Goal: Task Accomplishment & Management: Complete application form

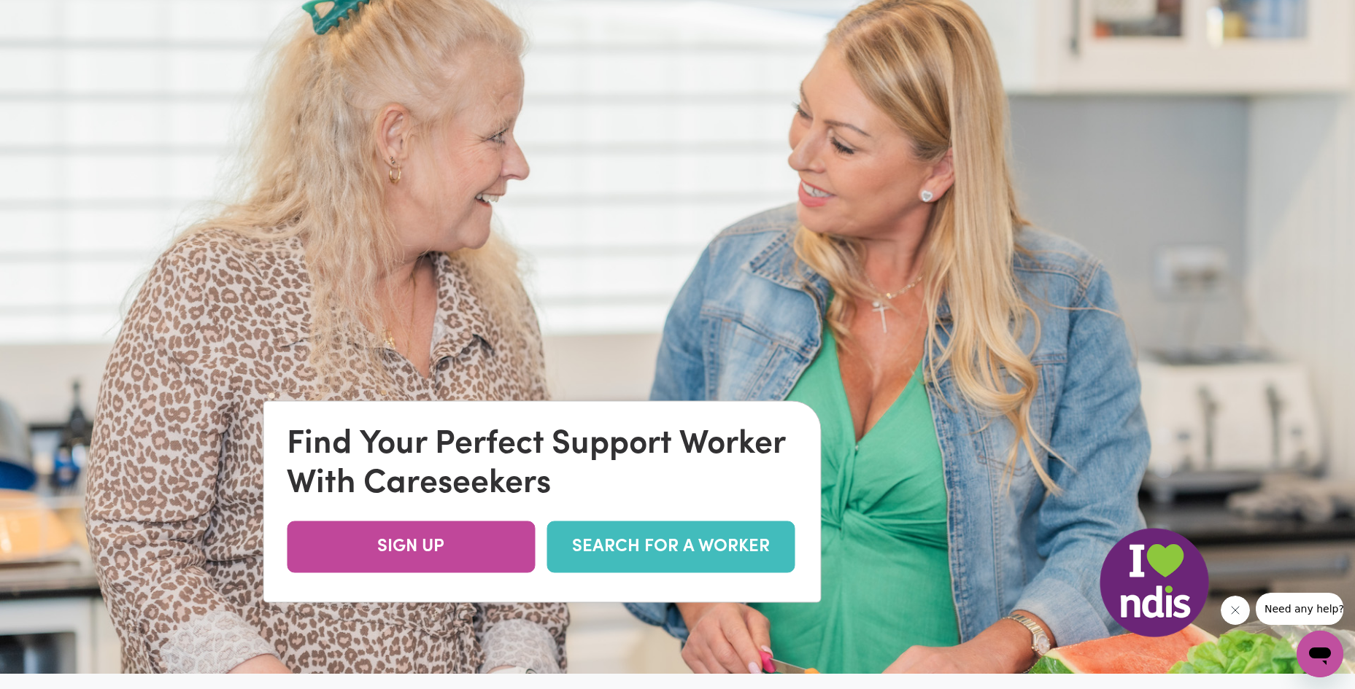
scroll to position [292, 0]
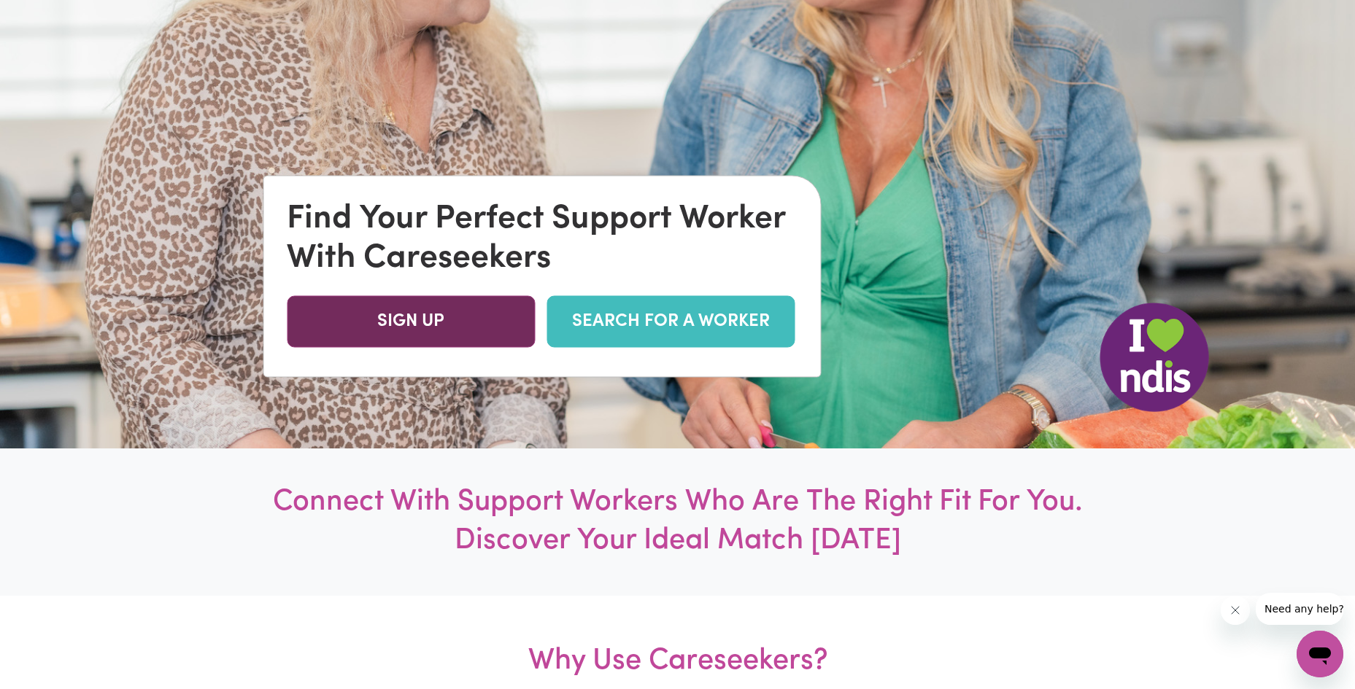
click at [436, 320] on link "SIGN UP" at bounding box center [411, 321] width 248 height 52
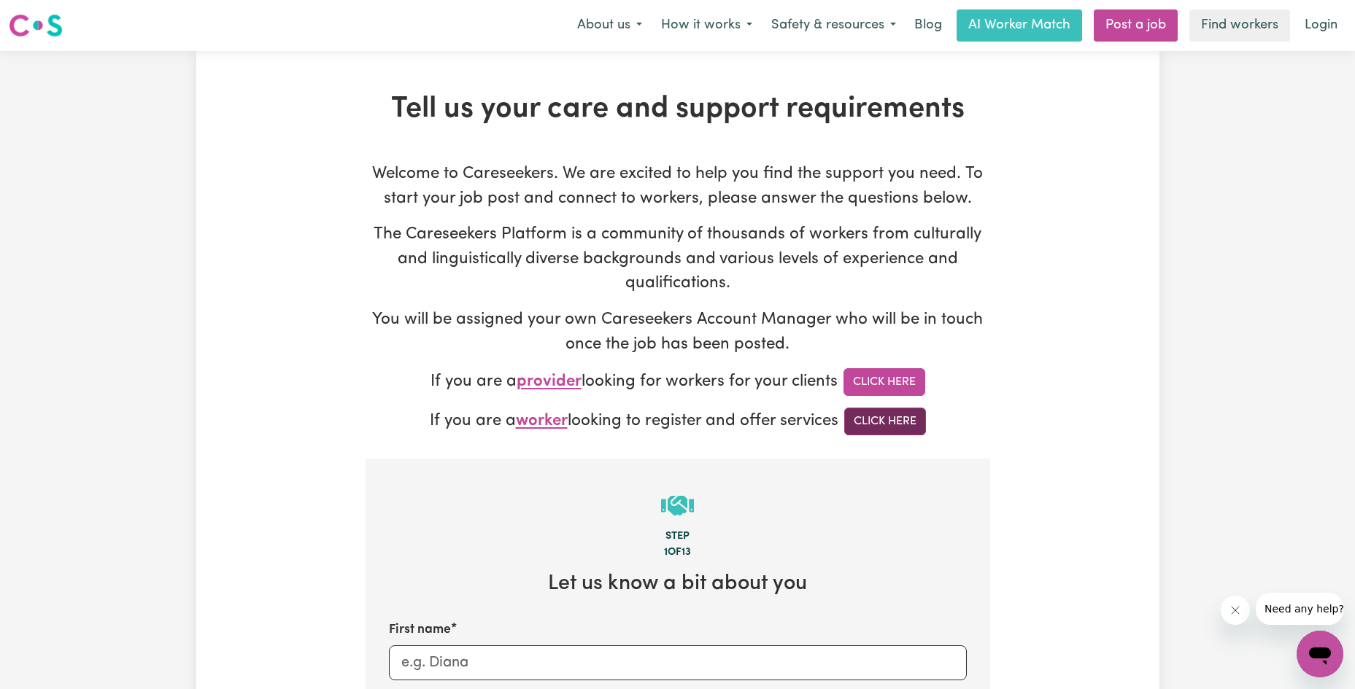
click at [917, 425] on link "Click Here" at bounding box center [885, 422] width 82 height 28
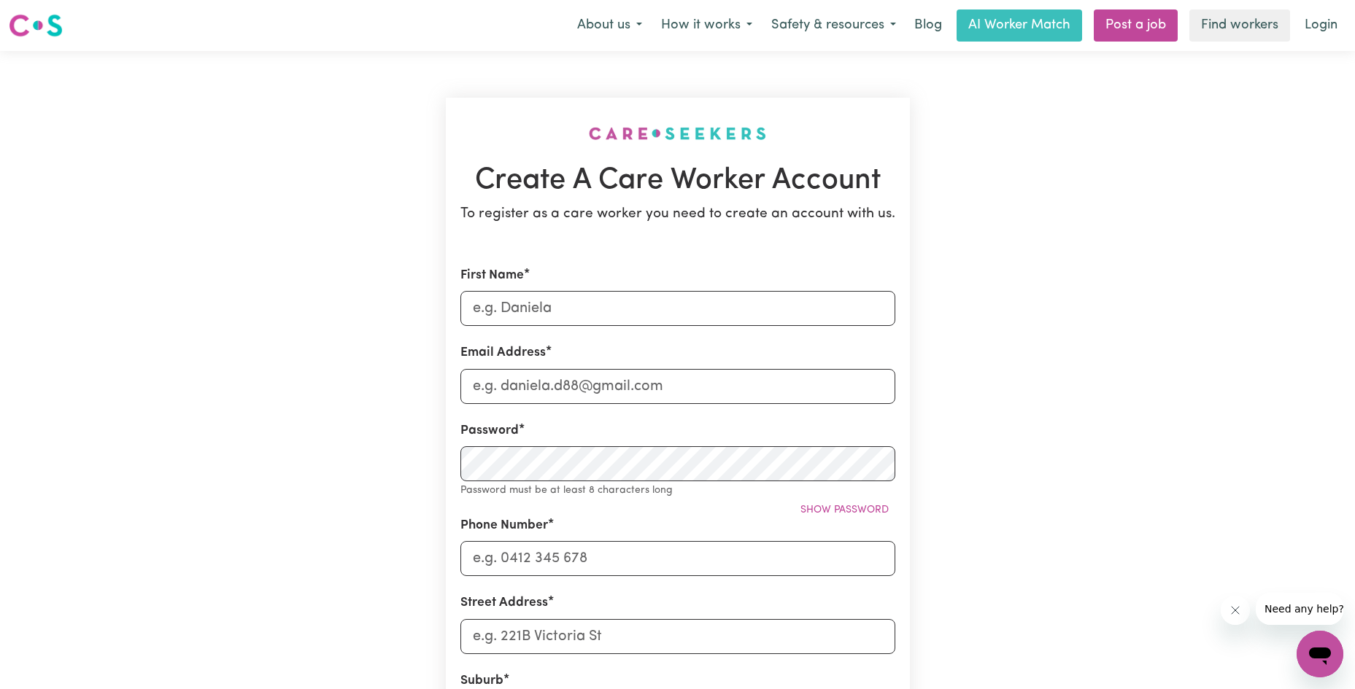
click at [576, 334] on form "First Name Email Address Password Password must be at least 8 characters long S…" at bounding box center [677, 653] width 435 height 774
click at [584, 321] on input "First Name" at bounding box center [677, 308] width 435 height 35
type input "Laurellyn Jay Hernan Laburada"
type input "i"
type input "bidanglaburada0209@gmail.com"
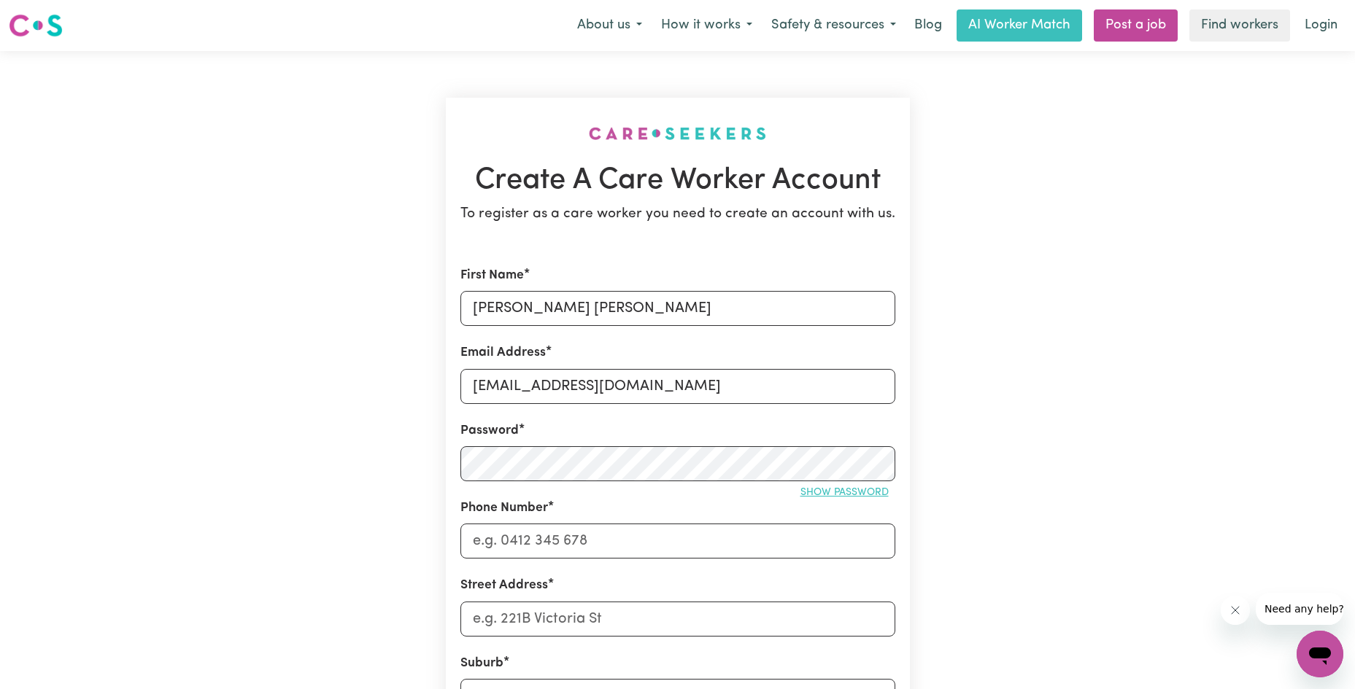
click at [798, 491] on button "Show password" at bounding box center [844, 493] width 101 height 23
click at [783, 546] on input "Phone Number" at bounding box center [677, 541] width 435 height 35
type input "0430086751"
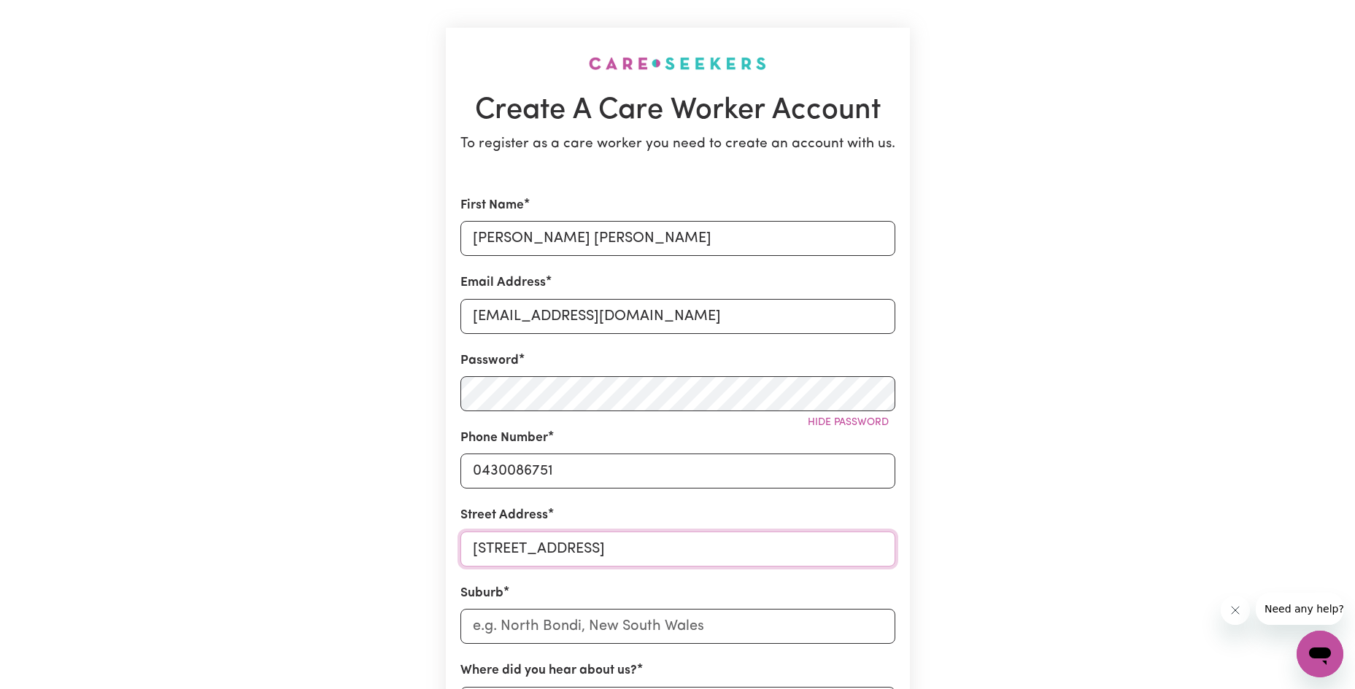
scroll to position [146, 0]
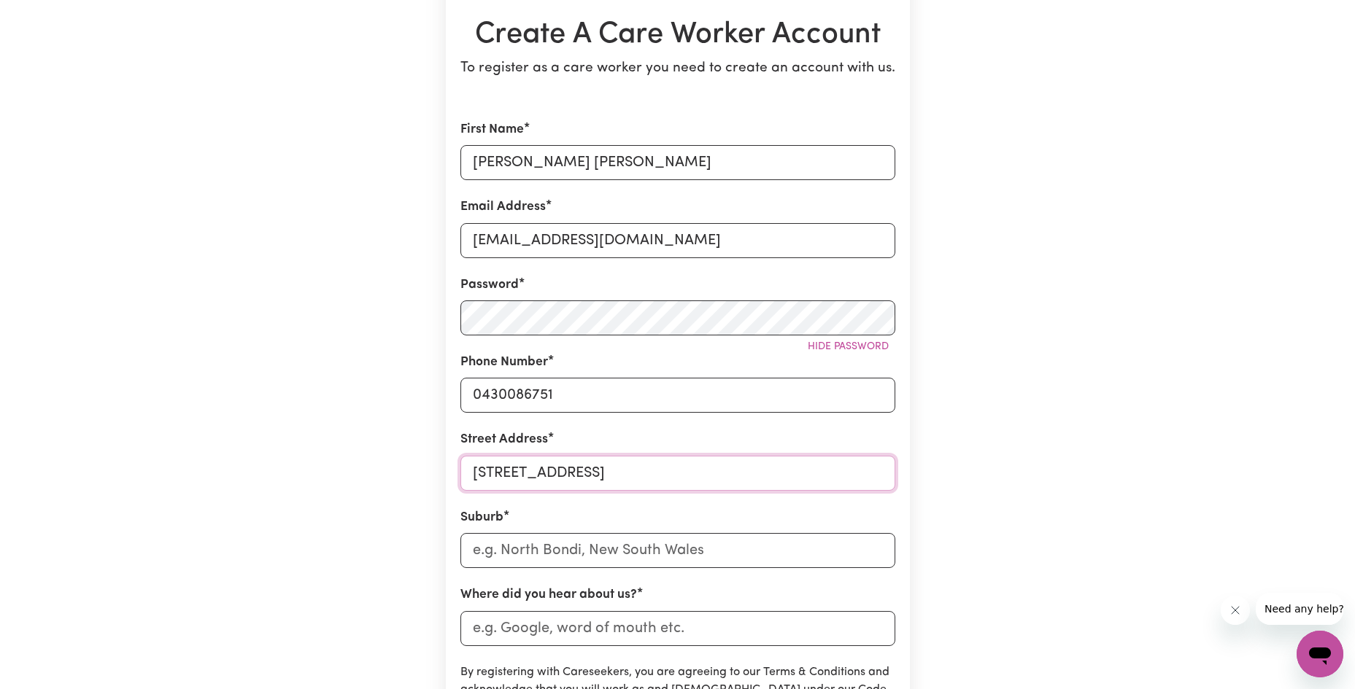
type input "43 Lemon Street"
click at [791, 546] on input "text" at bounding box center [677, 550] width 435 height 35
type input "Runcorn"
type input "Runcorn, Queensland, 4113"
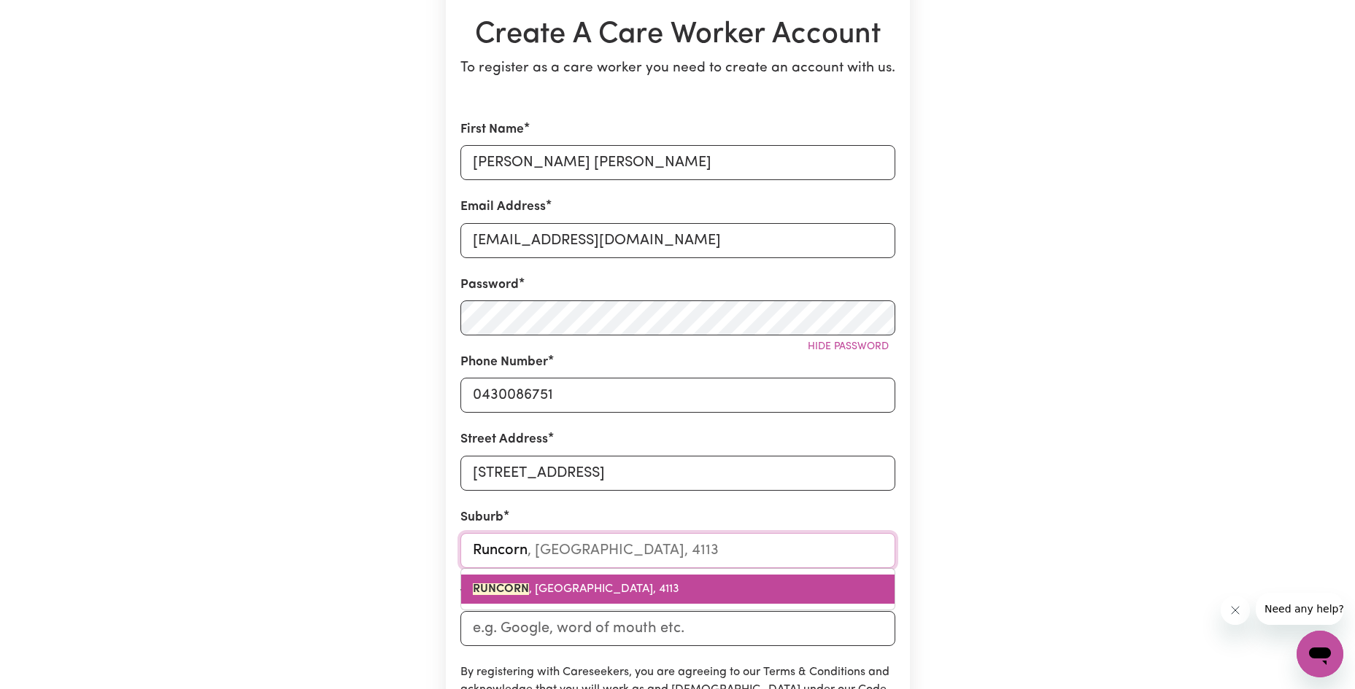
click at [755, 603] on link "RUNCORN , Queensland, 4113" at bounding box center [677, 589] width 433 height 29
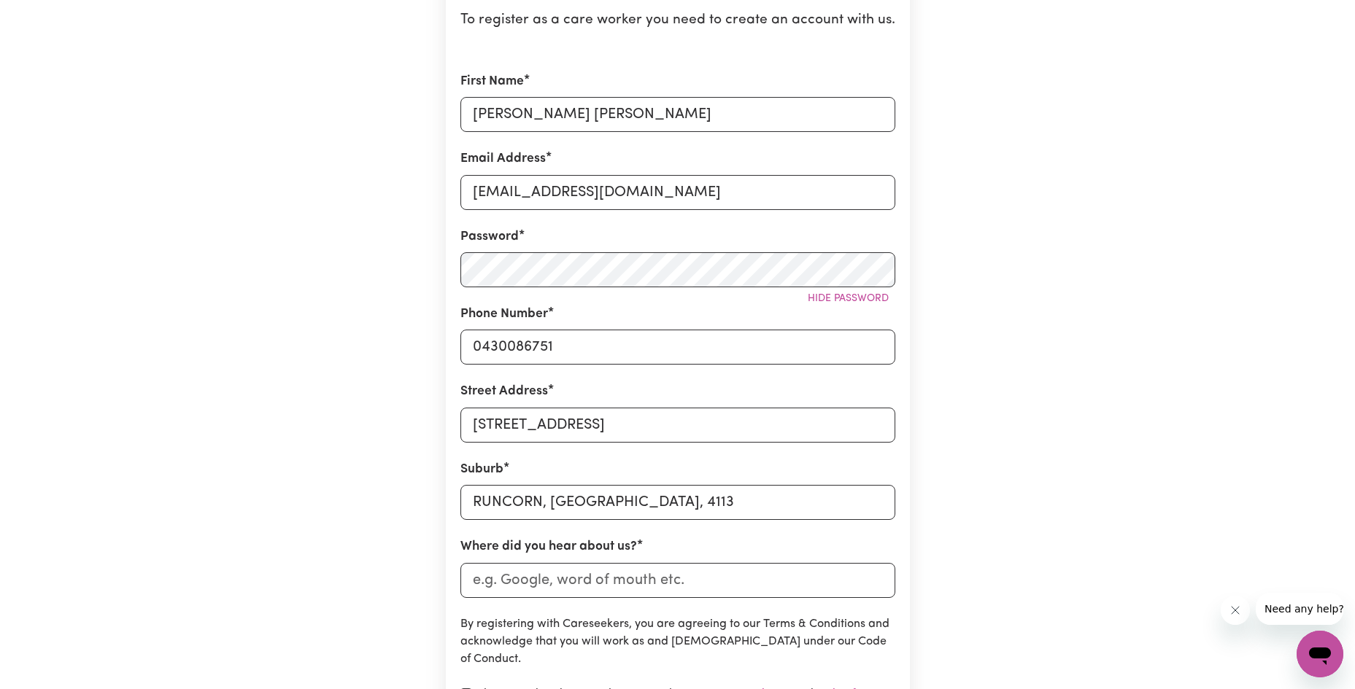
scroll to position [219, 0]
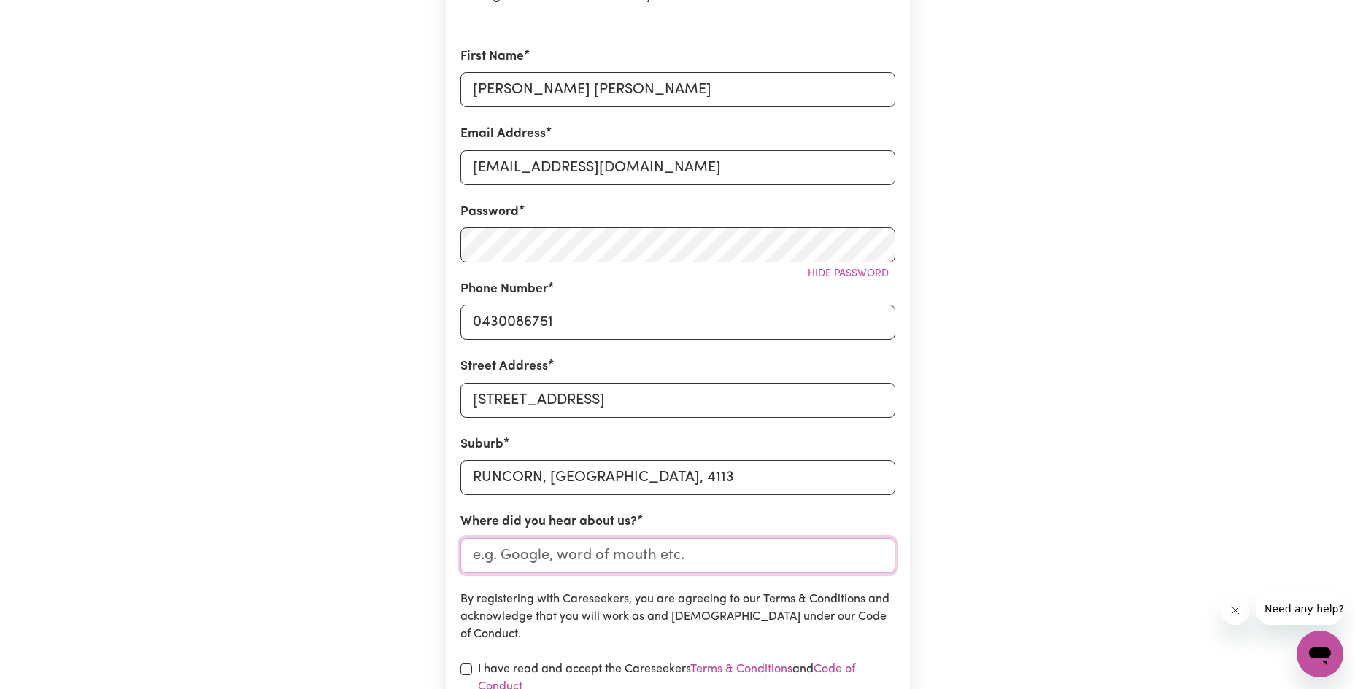
click at [740, 552] on input "Where did you hear about us?" at bounding box center [677, 555] width 435 height 35
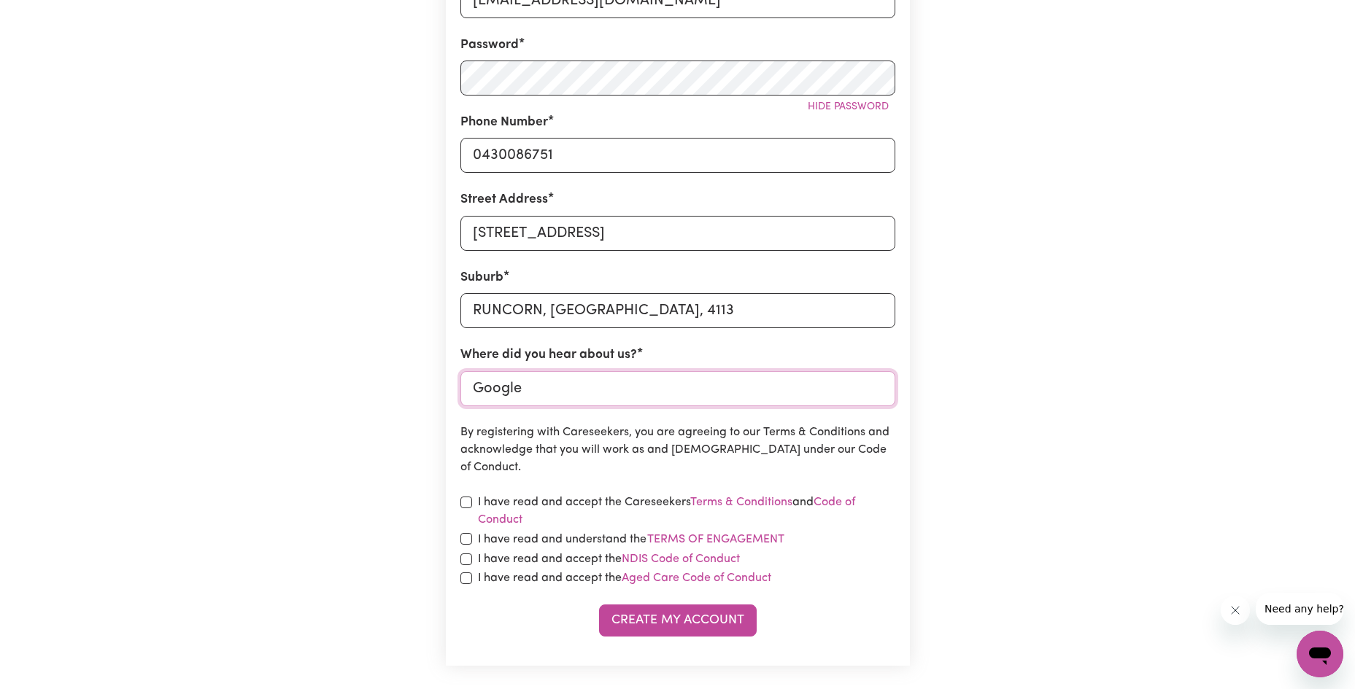
scroll to position [438, 0]
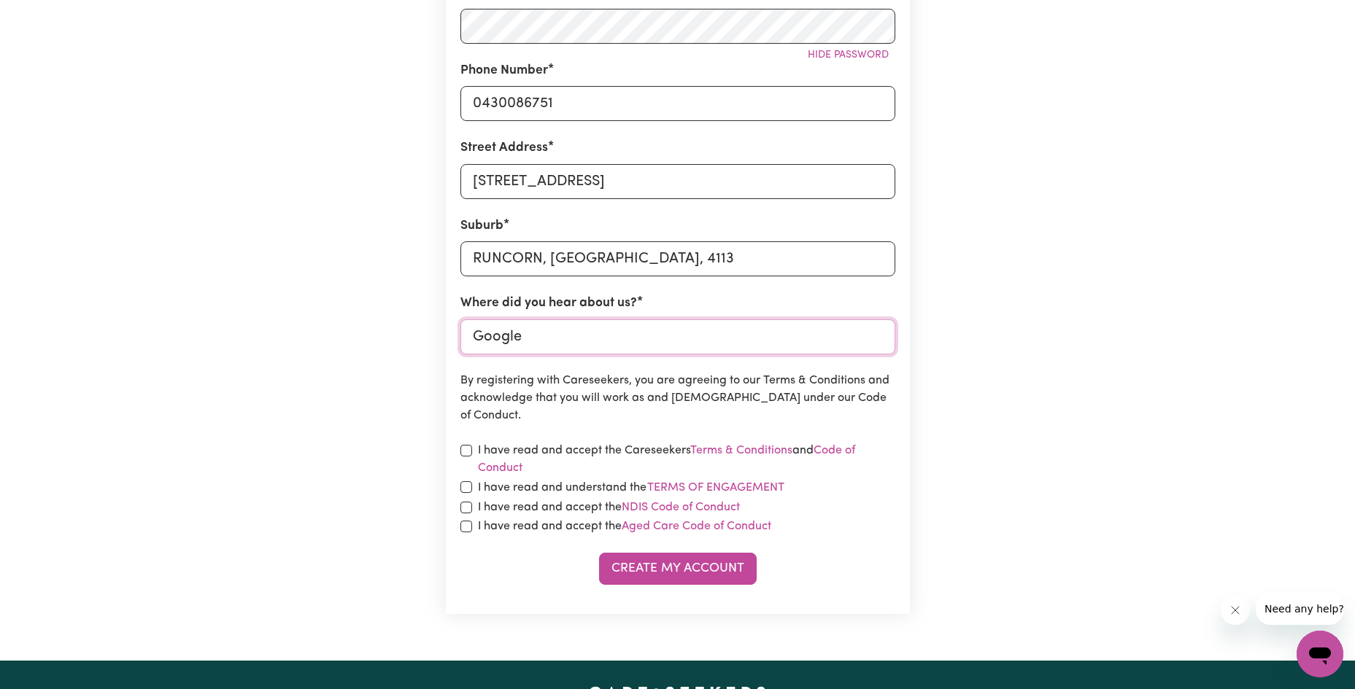
type input "Google"
click at [472, 449] on div "I have read and accept the Careseekers Terms & Conditions and Code of Conduct" at bounding box center [677, 459] width 435 height 35
click at [466, 453] on input "checkbox" at bounding box center [466, 451] width 12 height 12
checkbox input "true"
drag, startPoint x: 729, startPoint y: 487, endPoint x: 654, endPoint y: 466, distance: 78.1
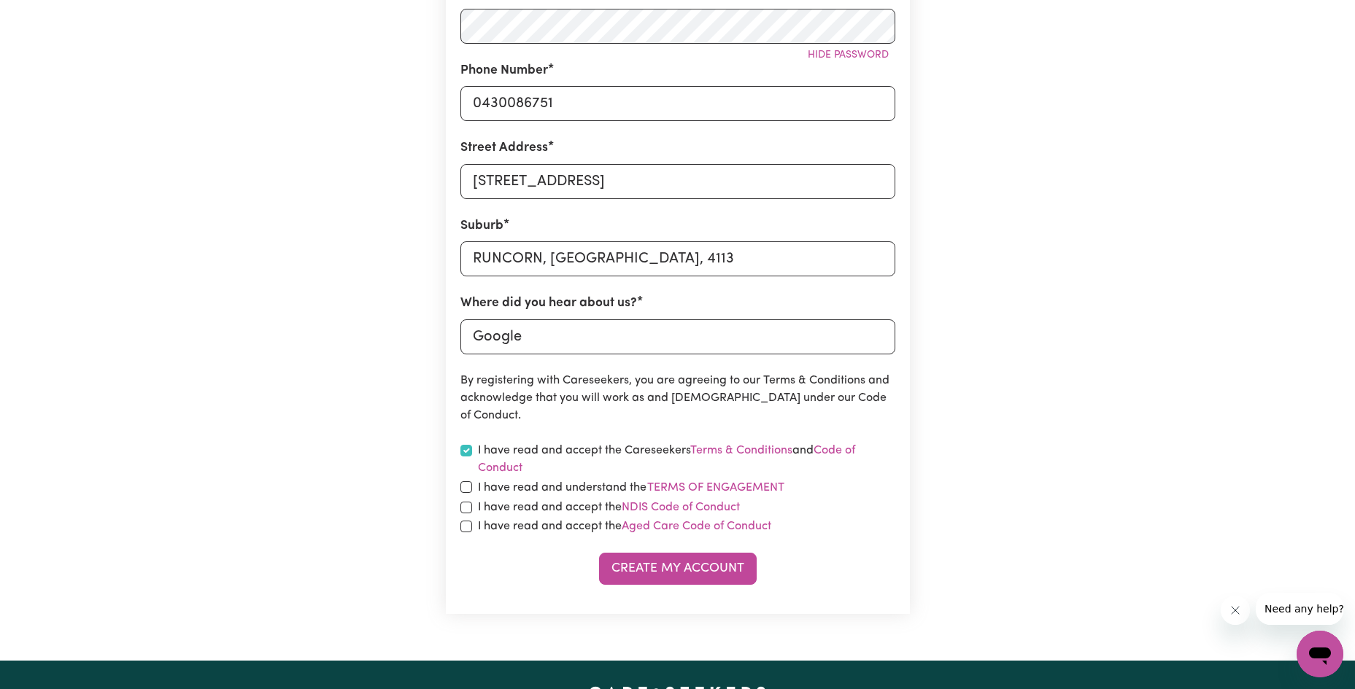
click at [654, 466] on label "I have read and accept the Careseekers Terms & Conditions and Code of Conduct" at bounding box center [686, 459] width 417 height 35
click at [678, 482] on button "Terms of Engagement" at bounding box center [715, 488] width 139 height 19
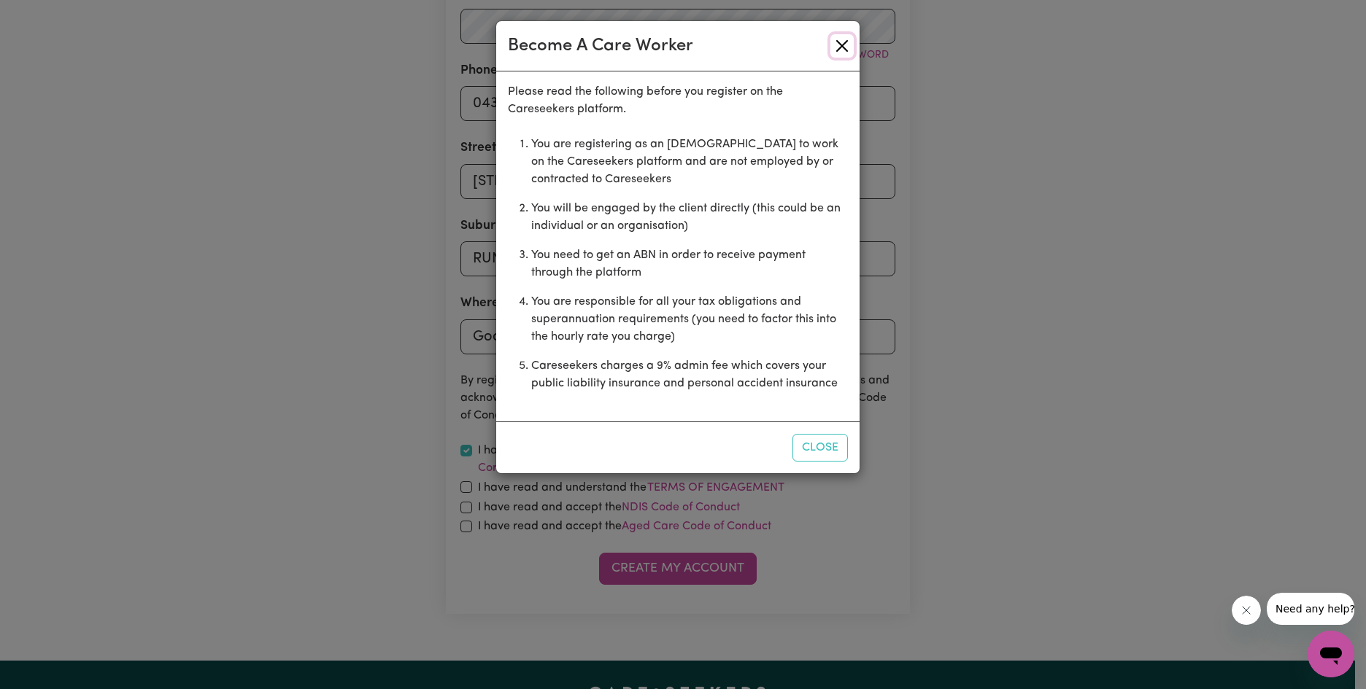
click at [841, 44] on button "Close" at bounding box center [841, 45] width 23 height 23
